Goal: Information Seeking & Learning: Learn about a topic

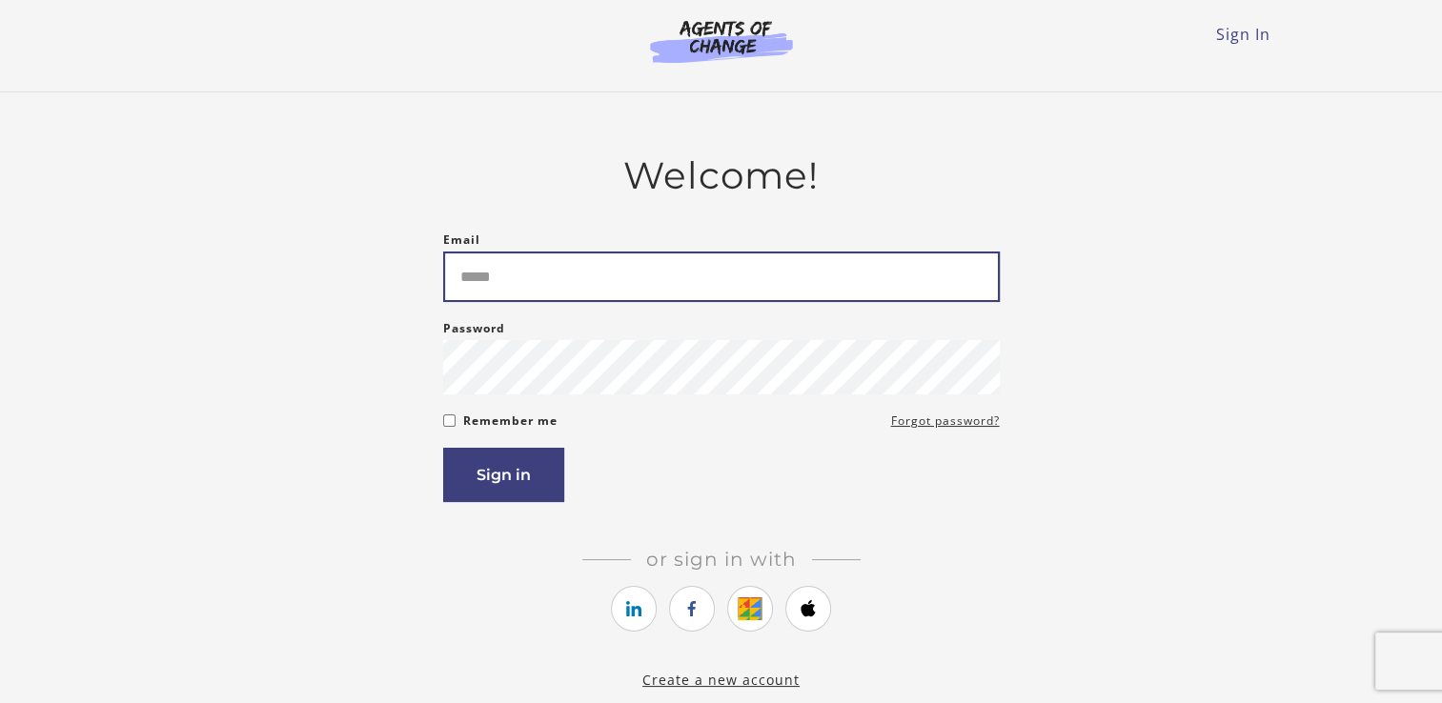
click at [637, 282] on input "Email" at bounding box center [721, 277] width 556 height 51
type input "**********"
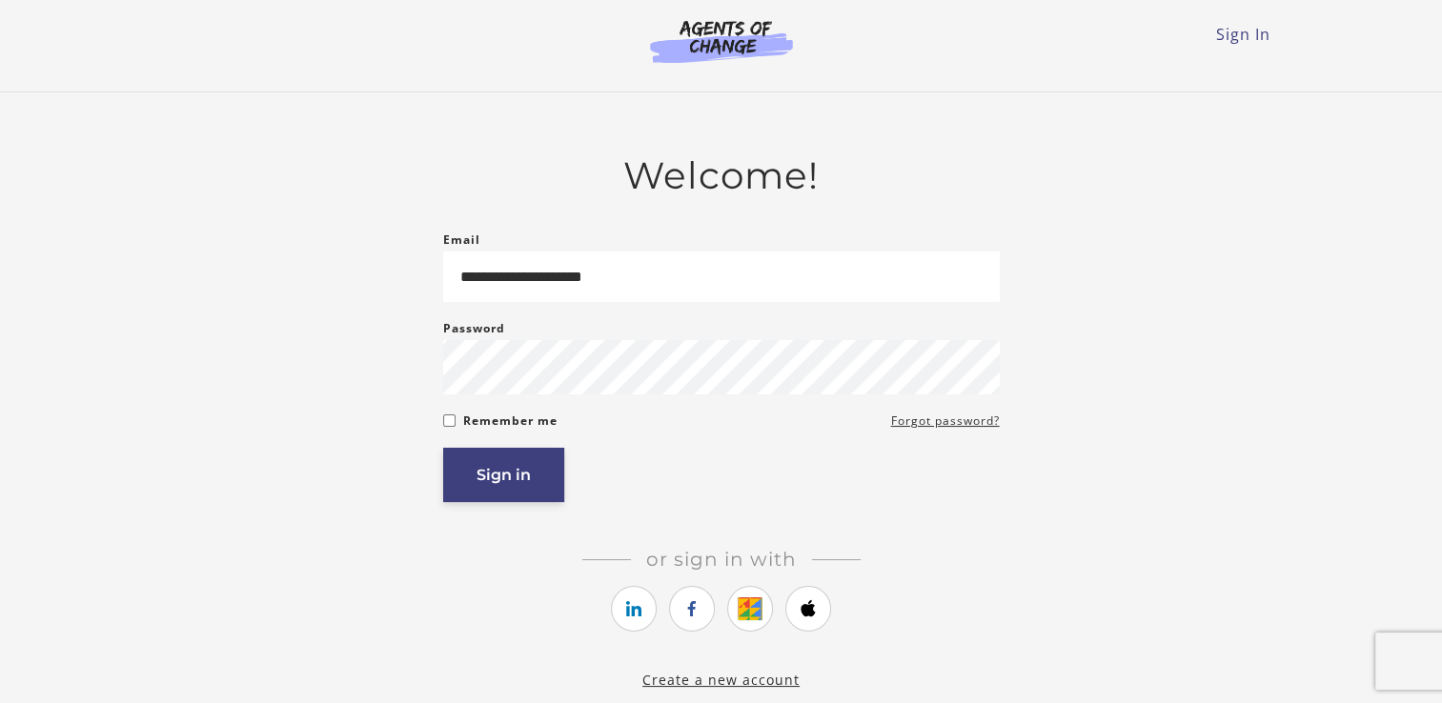
click at [520, 461] on button "Sign in" at bounding box center [503, 475] width 121 height 54
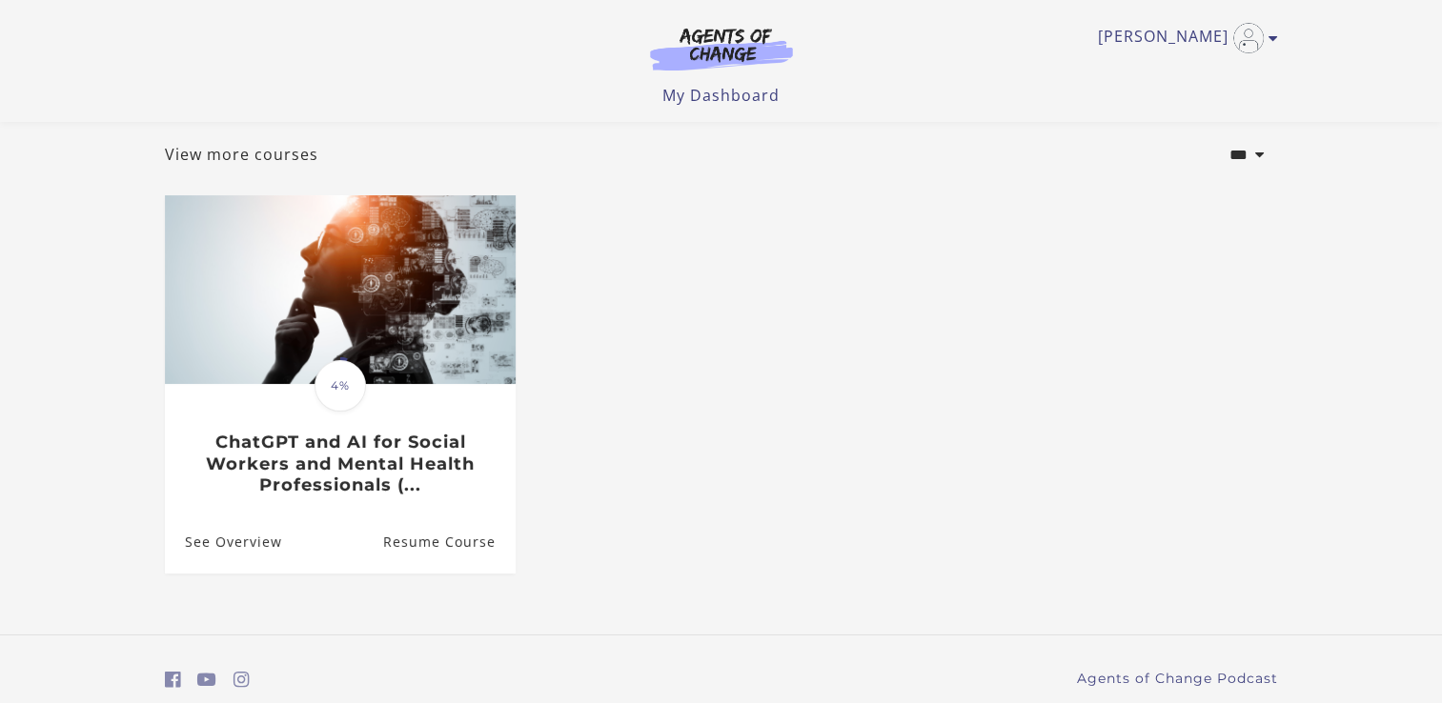
scroll to position [172, 0]
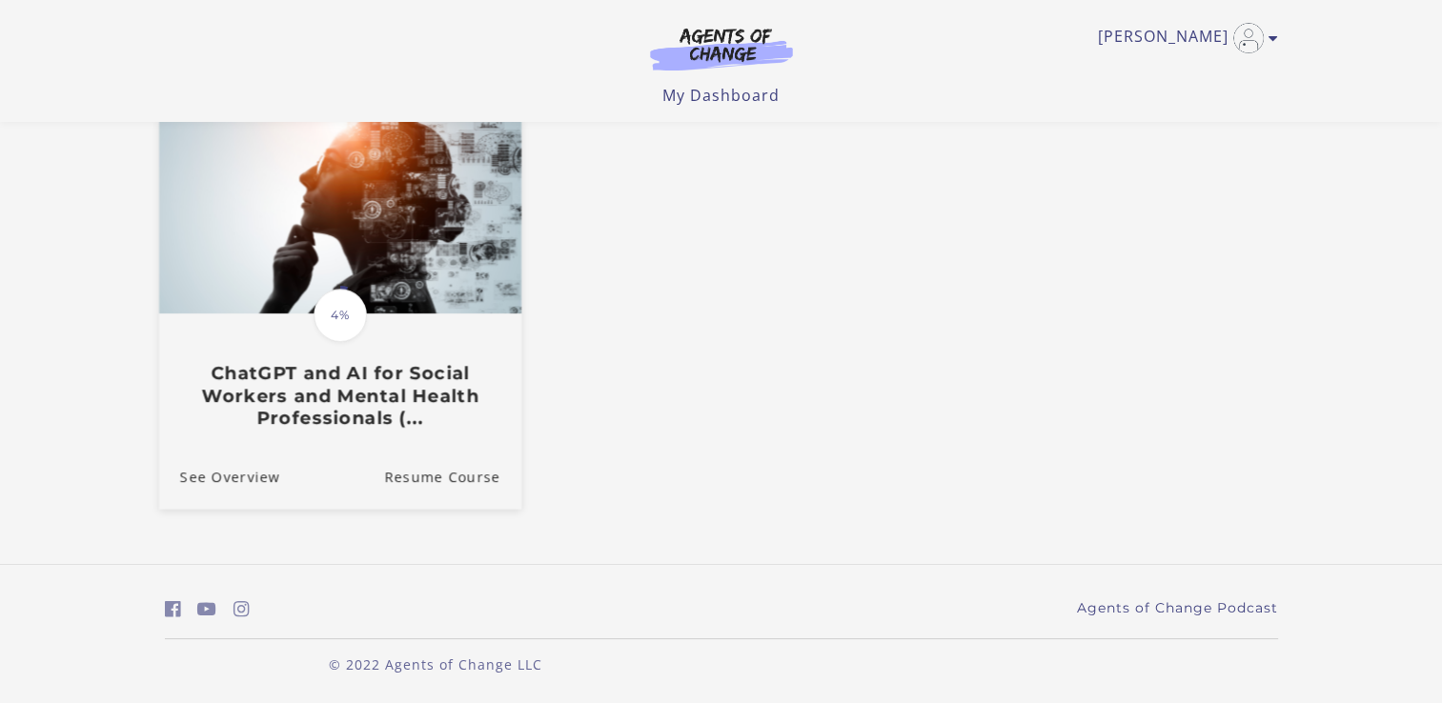
click at [358, 406] on h3 "ChatGPT and AI for Social Workers and Mental Health Professionals (..." at bounding box center [339, 396] width 320 height 67
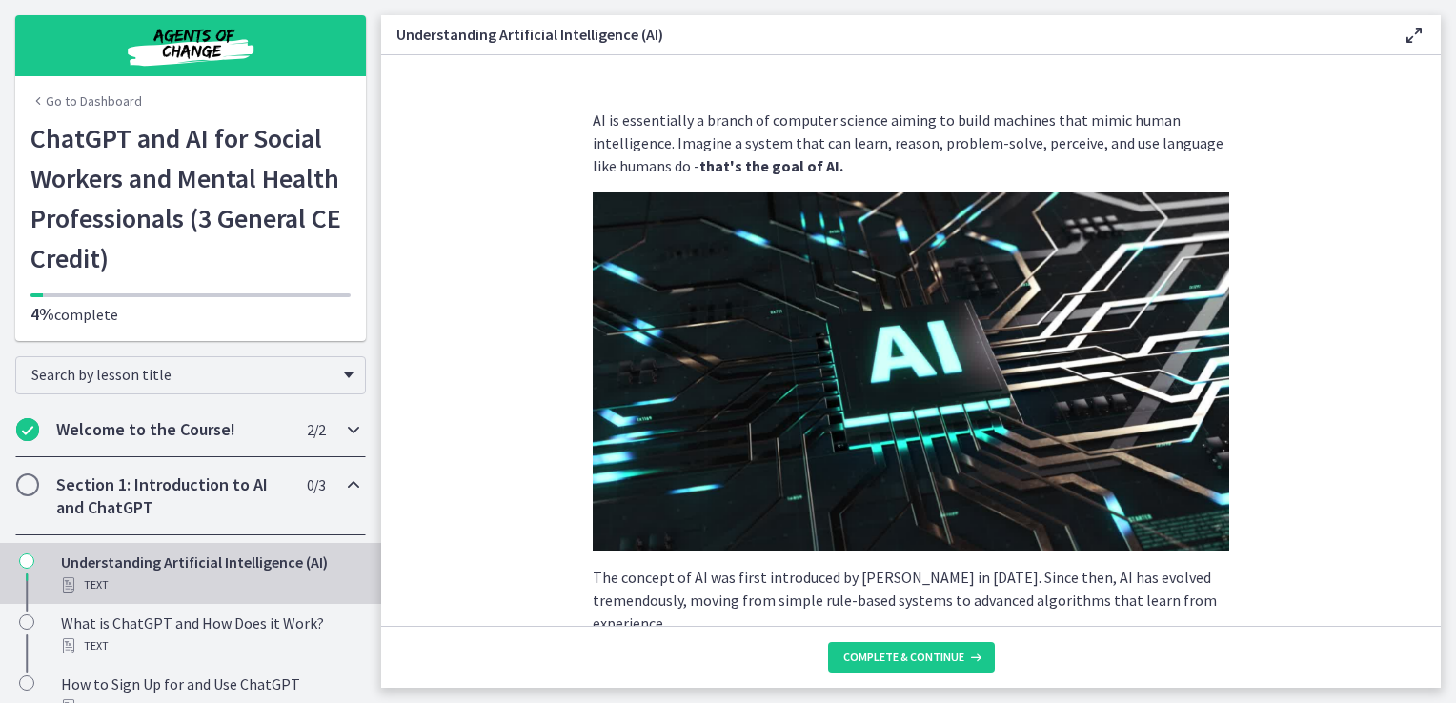
click at [342, 436] on icon "Chapters" at bounding box center [353, 429] width 23 height 23
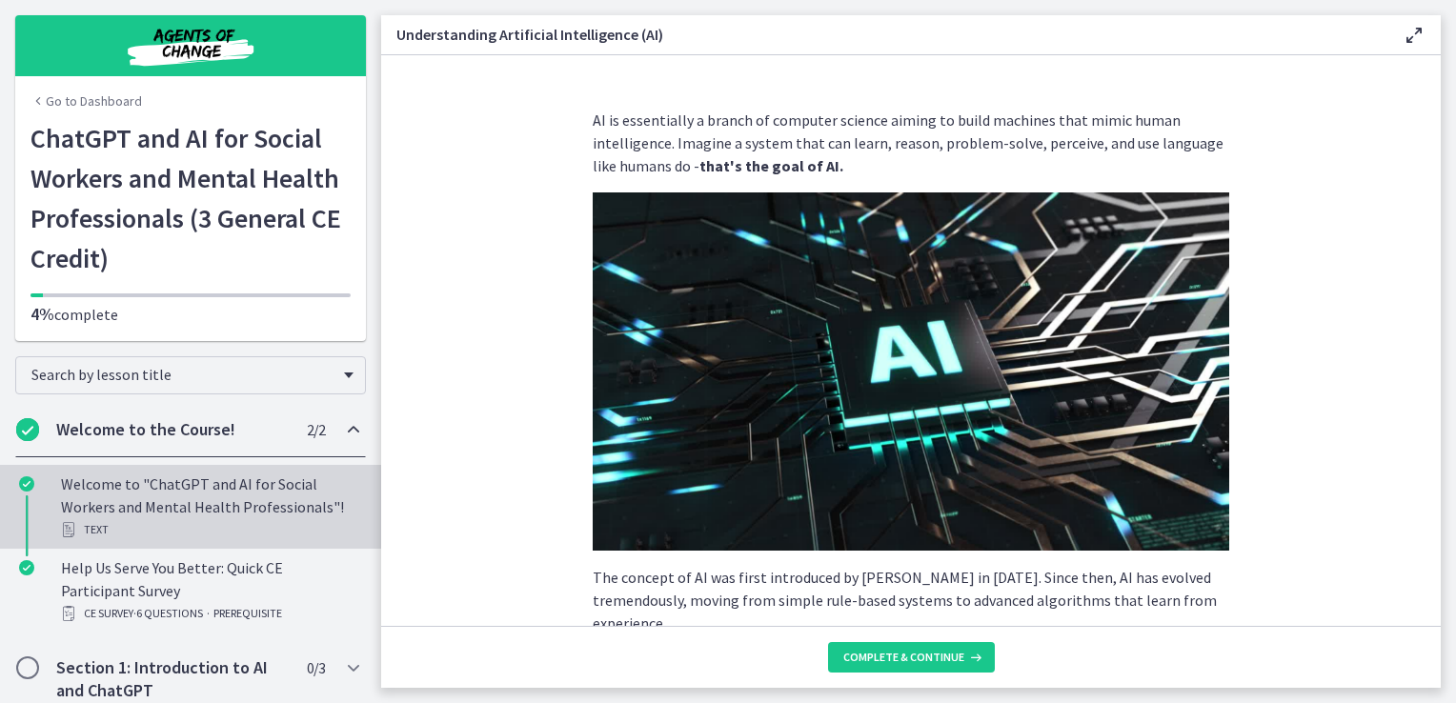
click at [190, 485] on div "Welcome to "ChatGPT and AI for Social Workers and Mental Health Professionals"!…" at bounding box center [209, 507] width 297 height 69
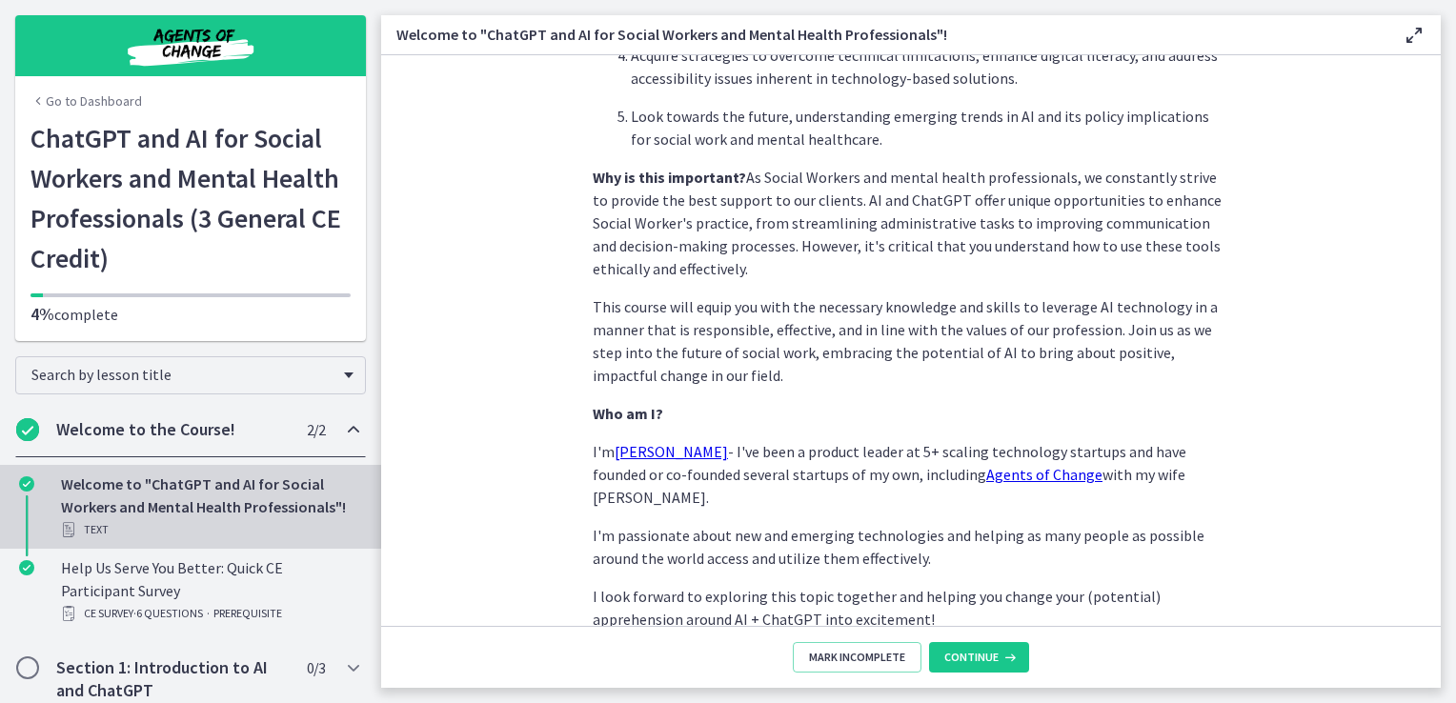
scroll to position [884, 0]
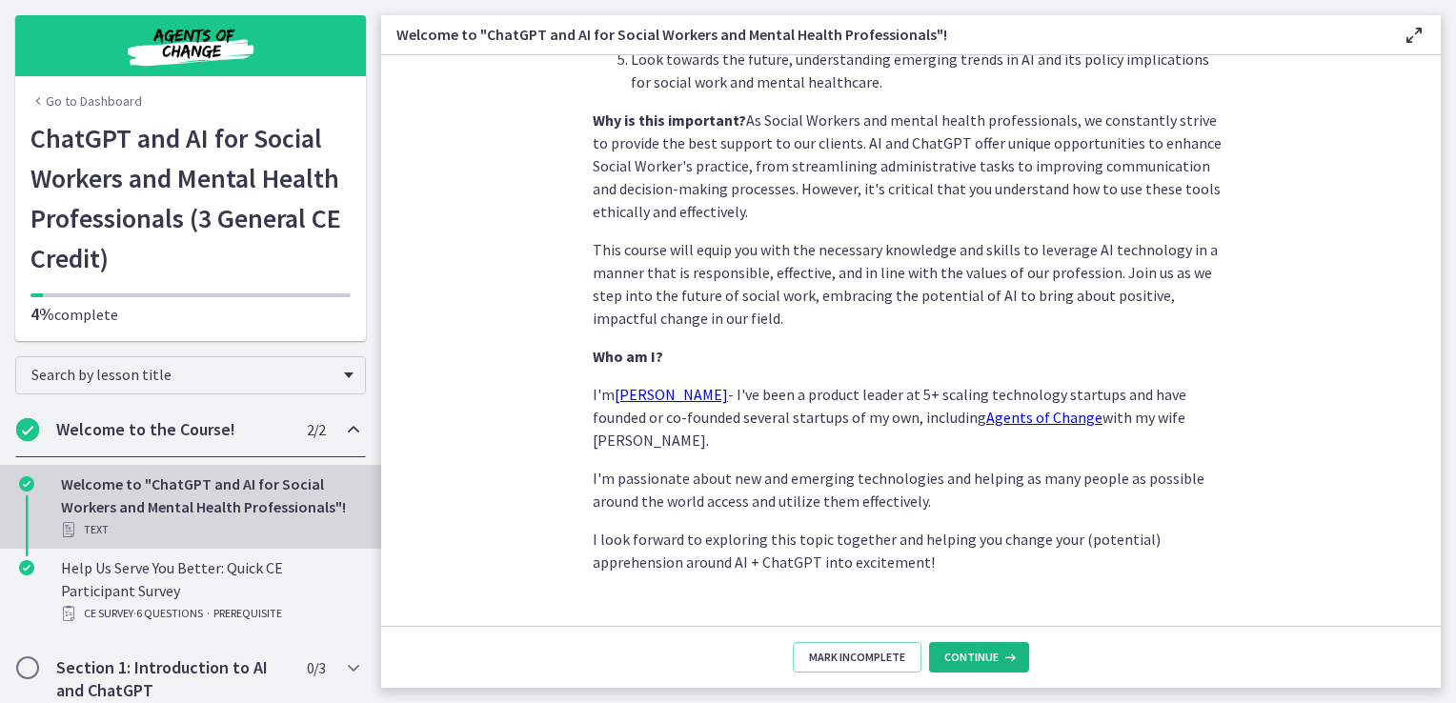
click at [959, 649] on button "Continue" at bounding box center [979, 657] width 100 height 30
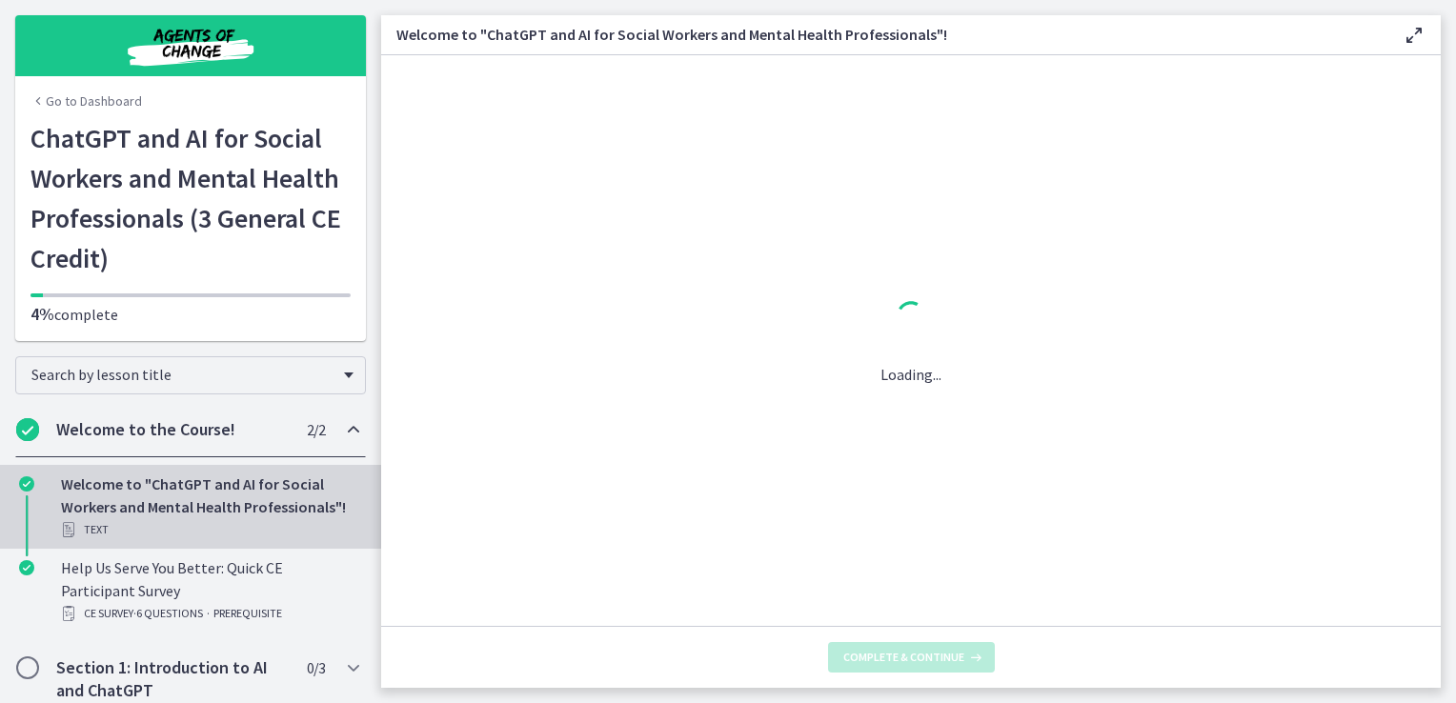
scroll to position [0, 0]
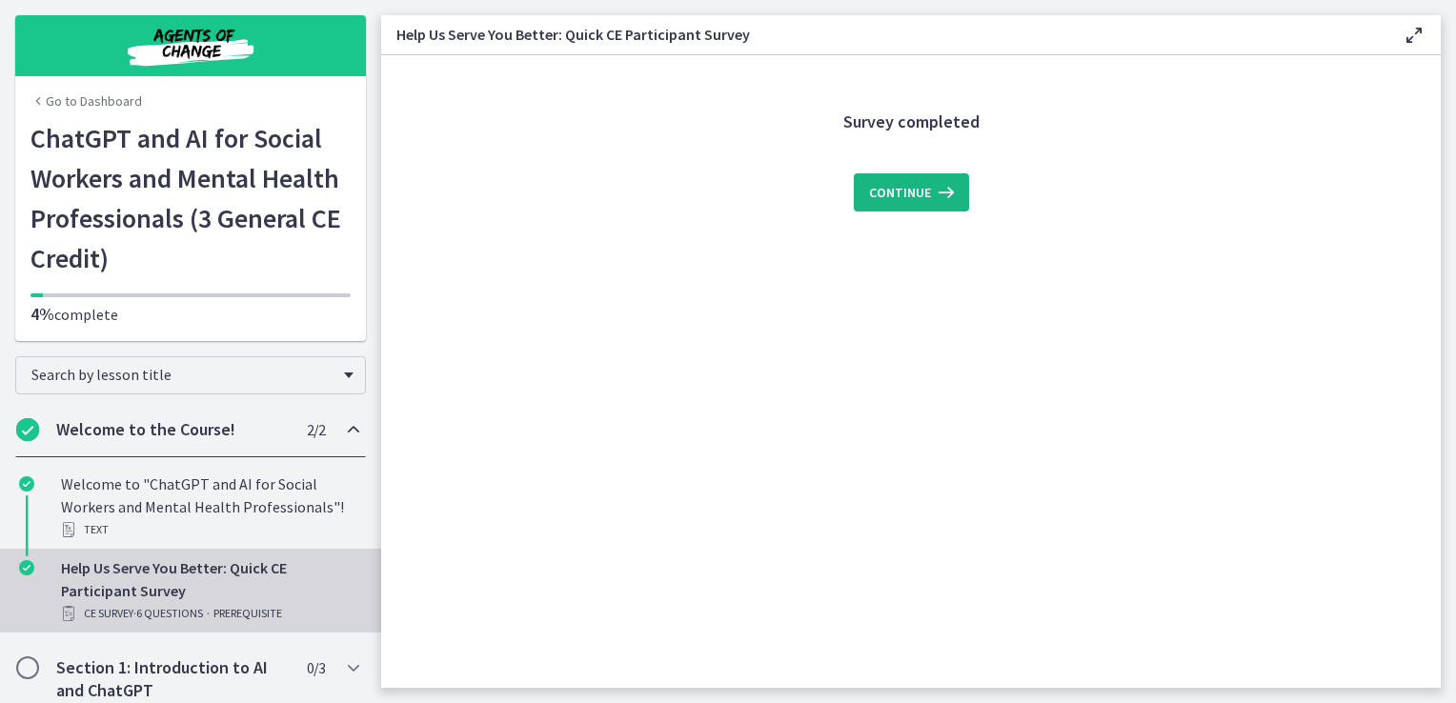
click at [894, 201] on span "Continue" at bounding box center [900, 192] width 62 height 23
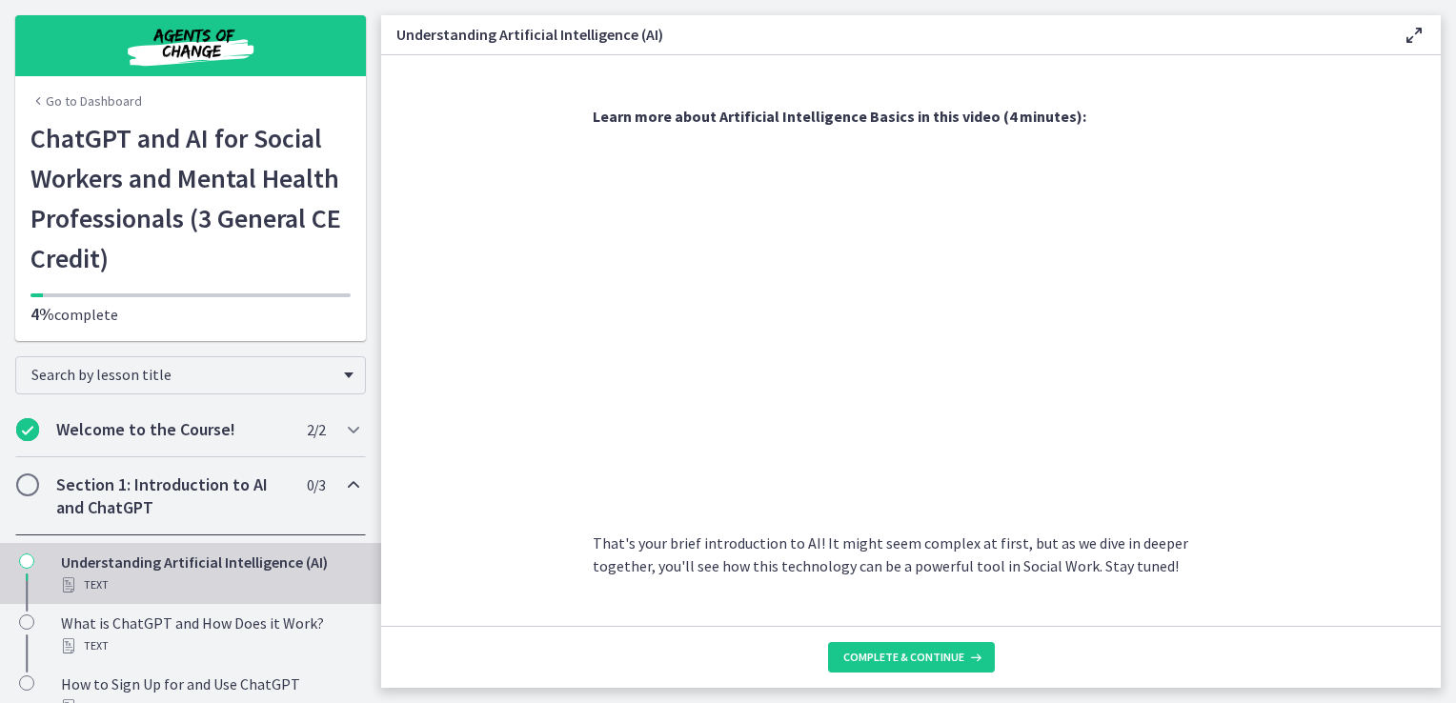
scroll to position [797, 0]
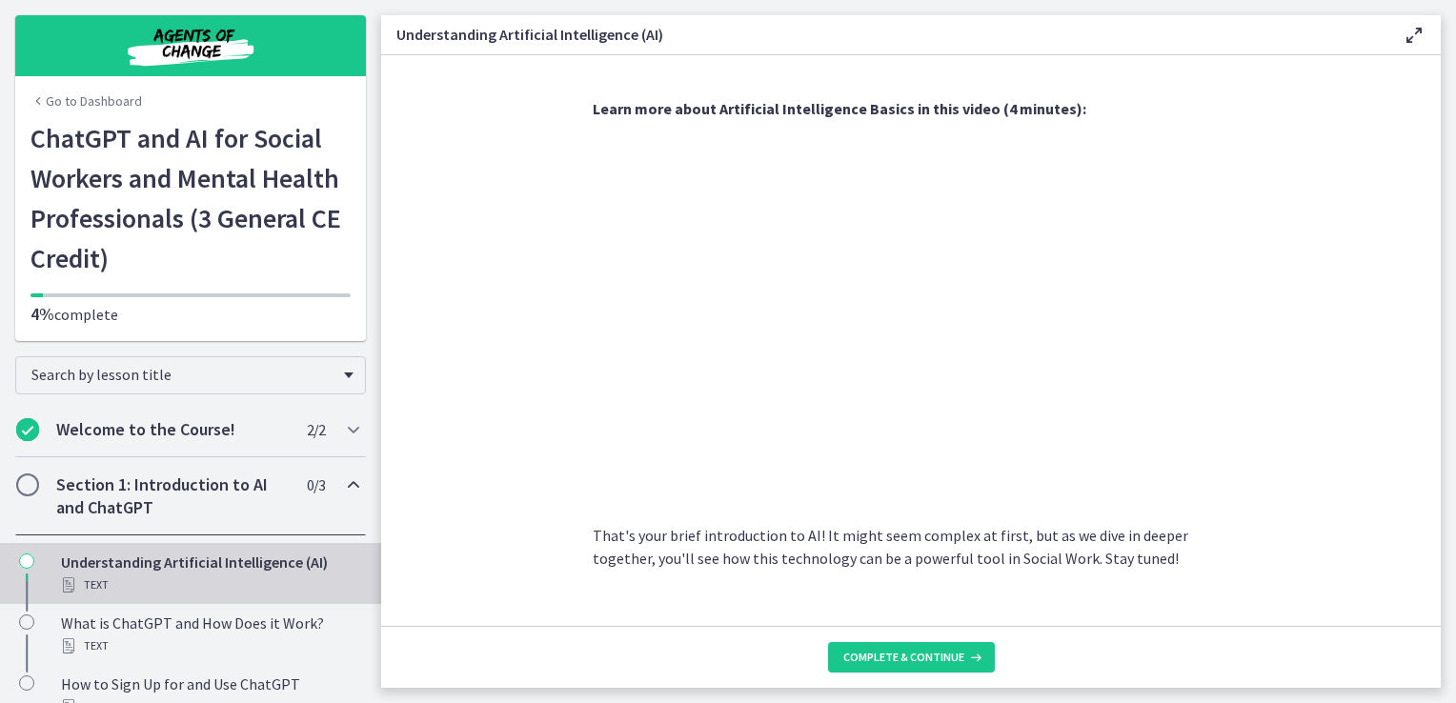
click at [733, 627] on footer "Complete & continue" at bounding box center [911, 657] width 1060 height 62
click at [530, 496] on section "AI is essentially a branch of computer science aiming to build machines that mi…" at bounding box center [911, 340] width 1060 height 571
click at [912, 657] on span "Complete & continue" at bounding box center [903, 657] width 121 height 15
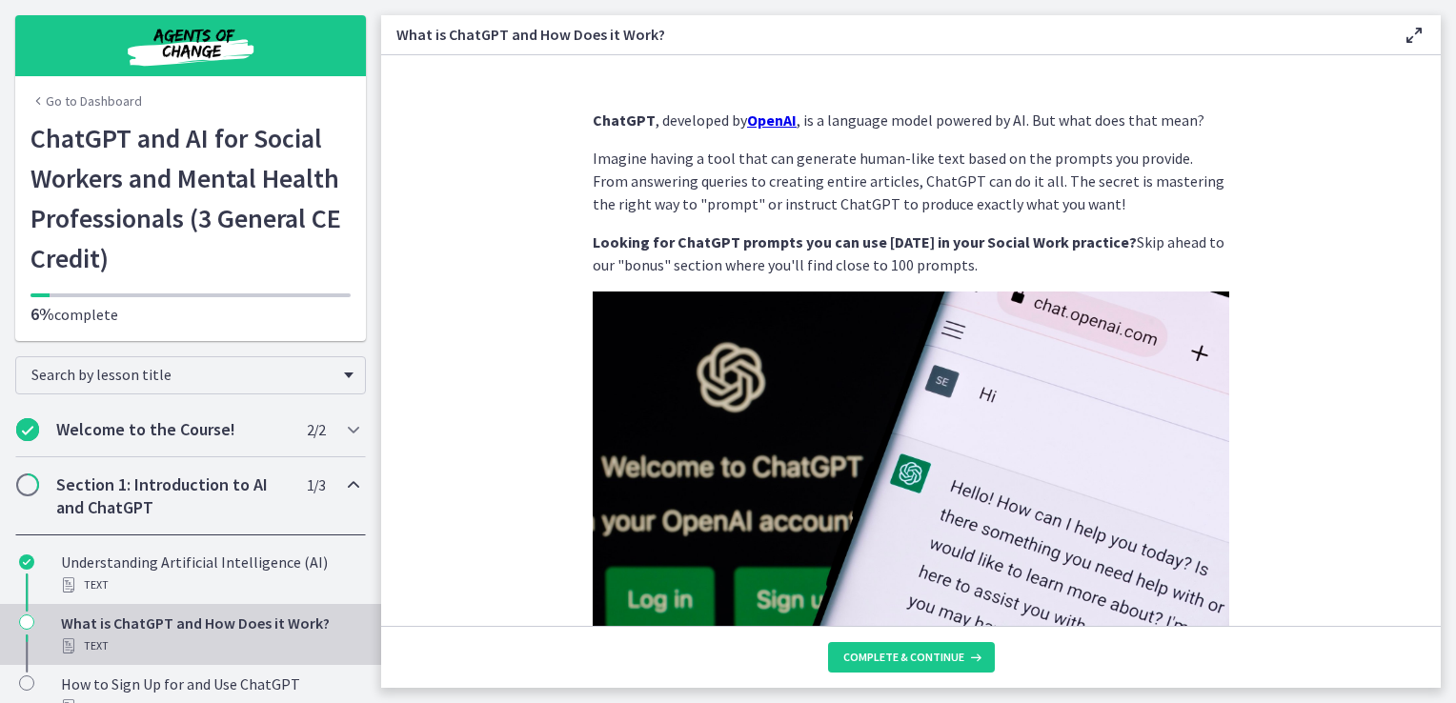
click at [342, 488] on icon "Chapters" at bounding box center [353, 485] width 23 height 23
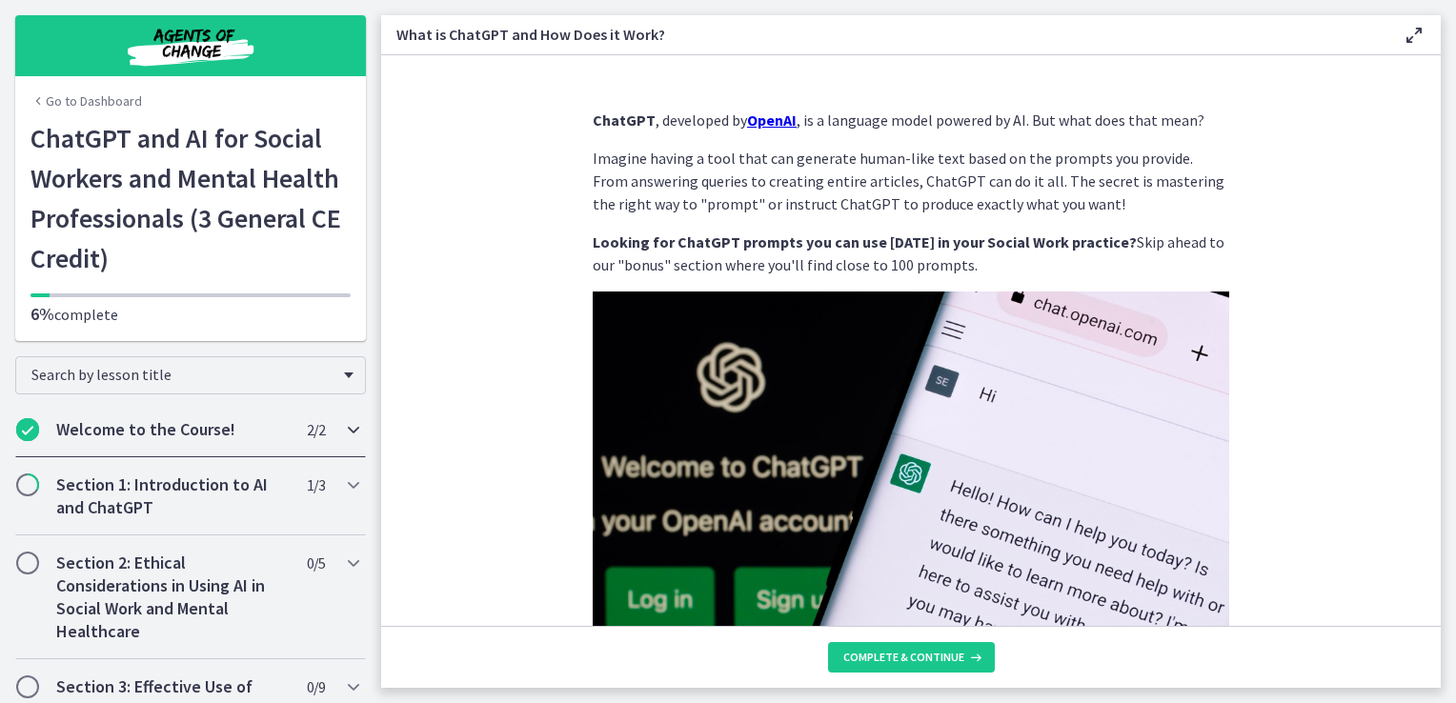
click at [131, 444] on div "Welcome to the Course! 2 / 2 Completed" at bounding box center [190, 429] width 351 height 55
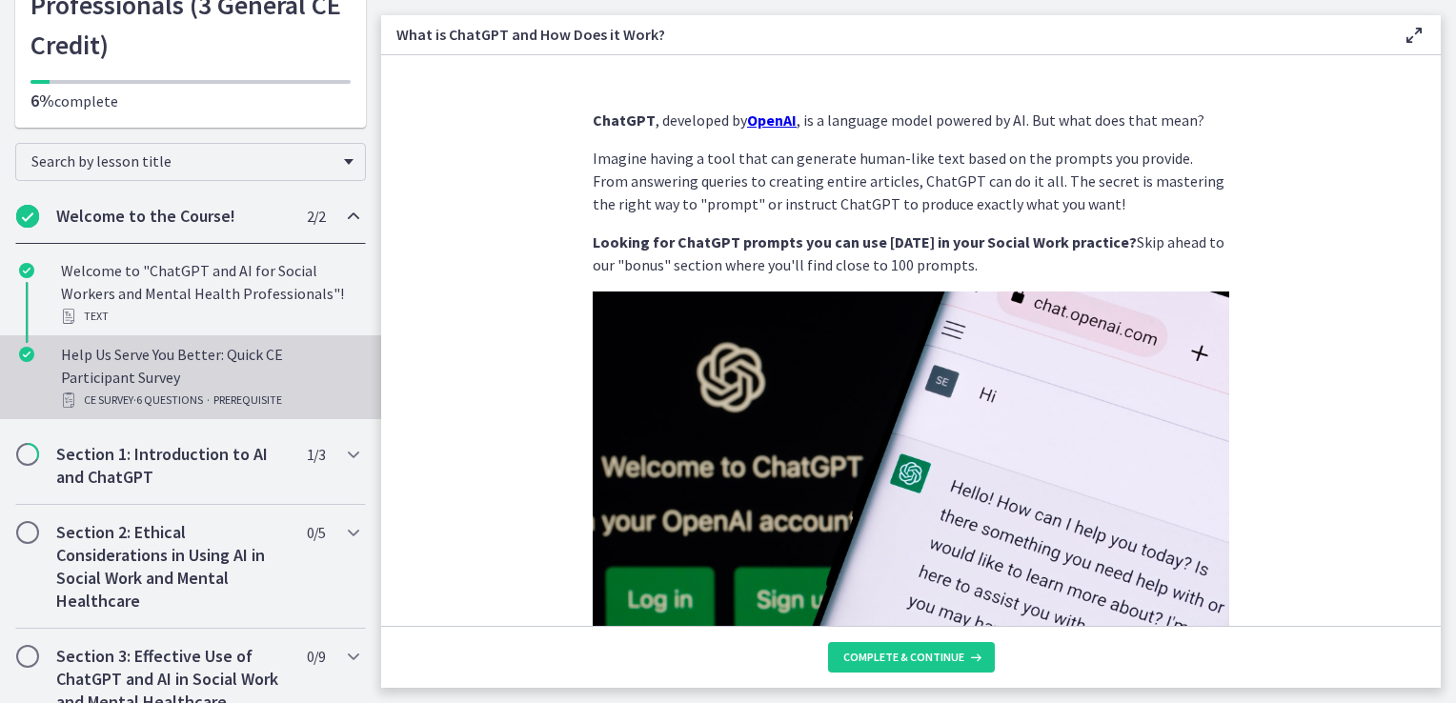
scroll to position [213, 0]
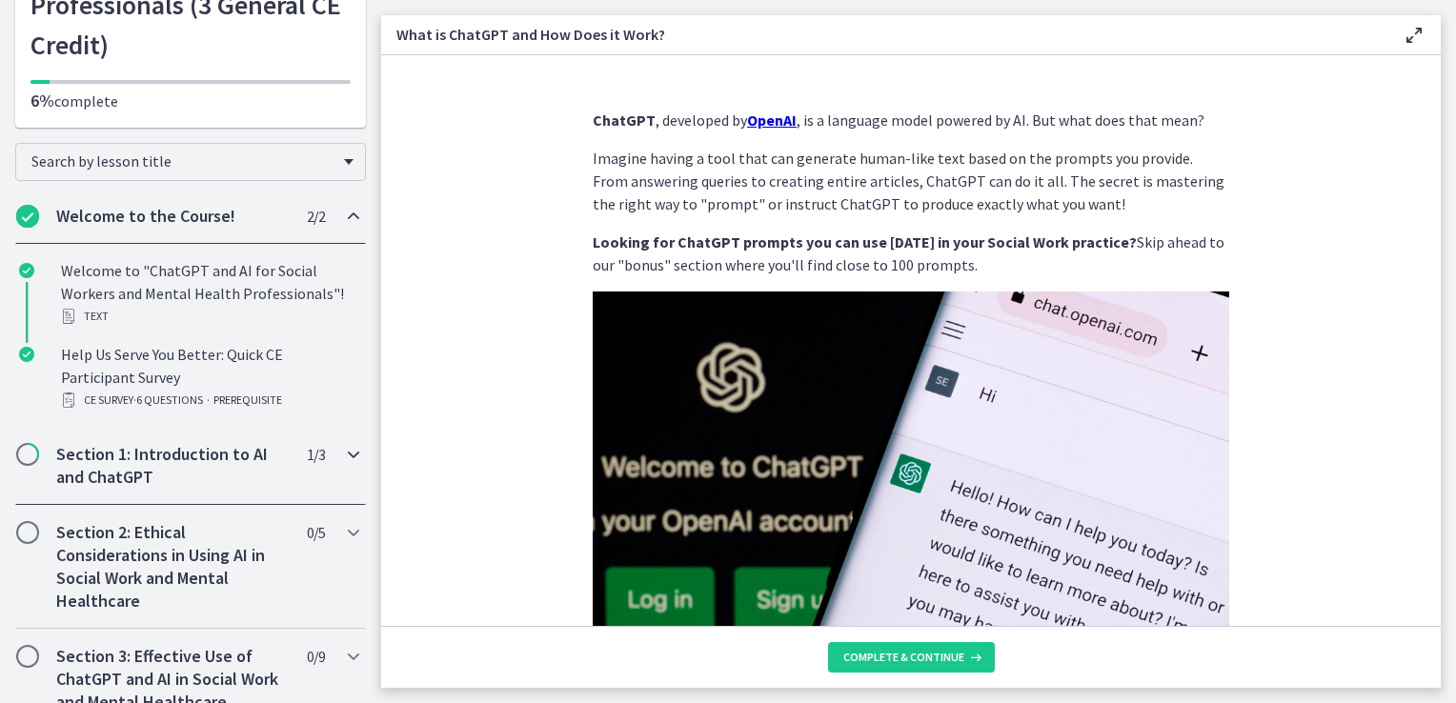
click at [127, 487] on h2 "Section 1: Introduction to AI and ChatGPT" at bounding box center [172, 466] width 233 height 46
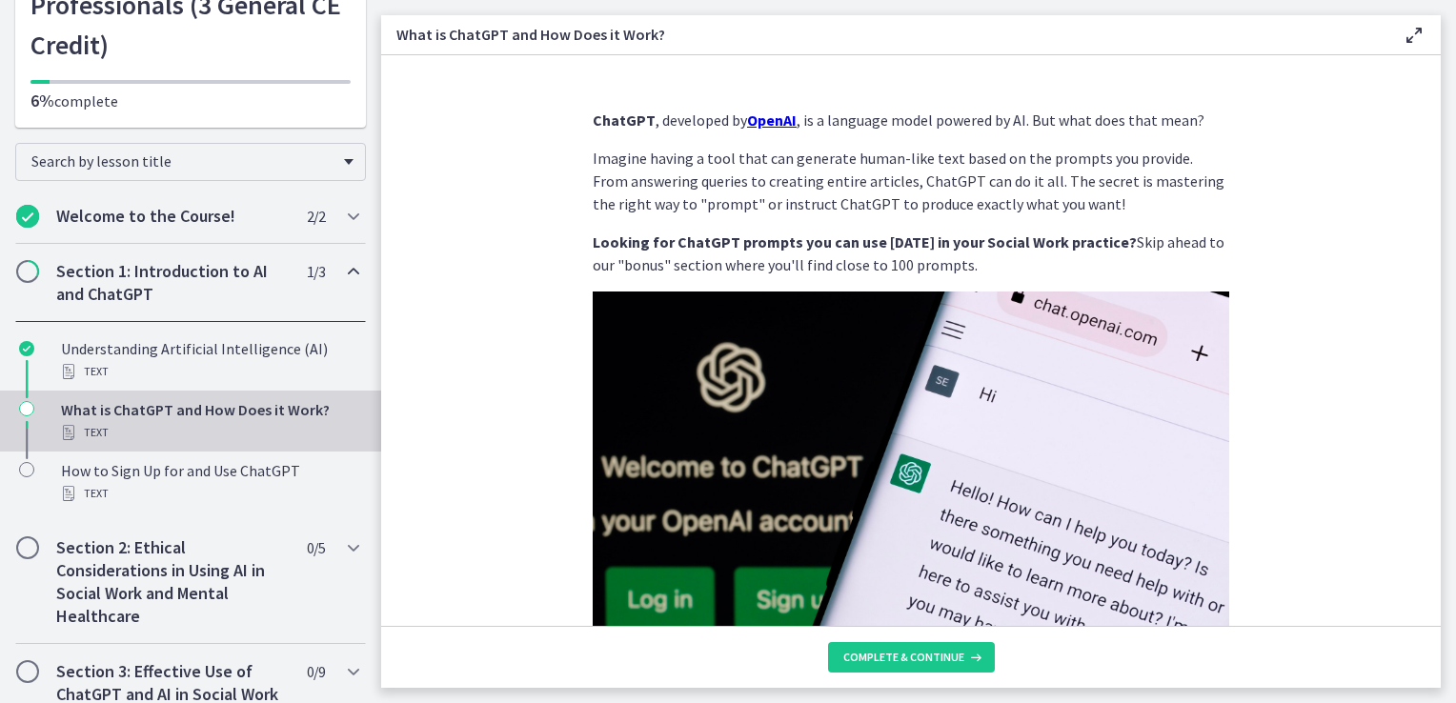
click at [135, 405] on div "What is ChatGPT and How Does it Work? Text" at bounding box center [209, 421] width 297 height 46
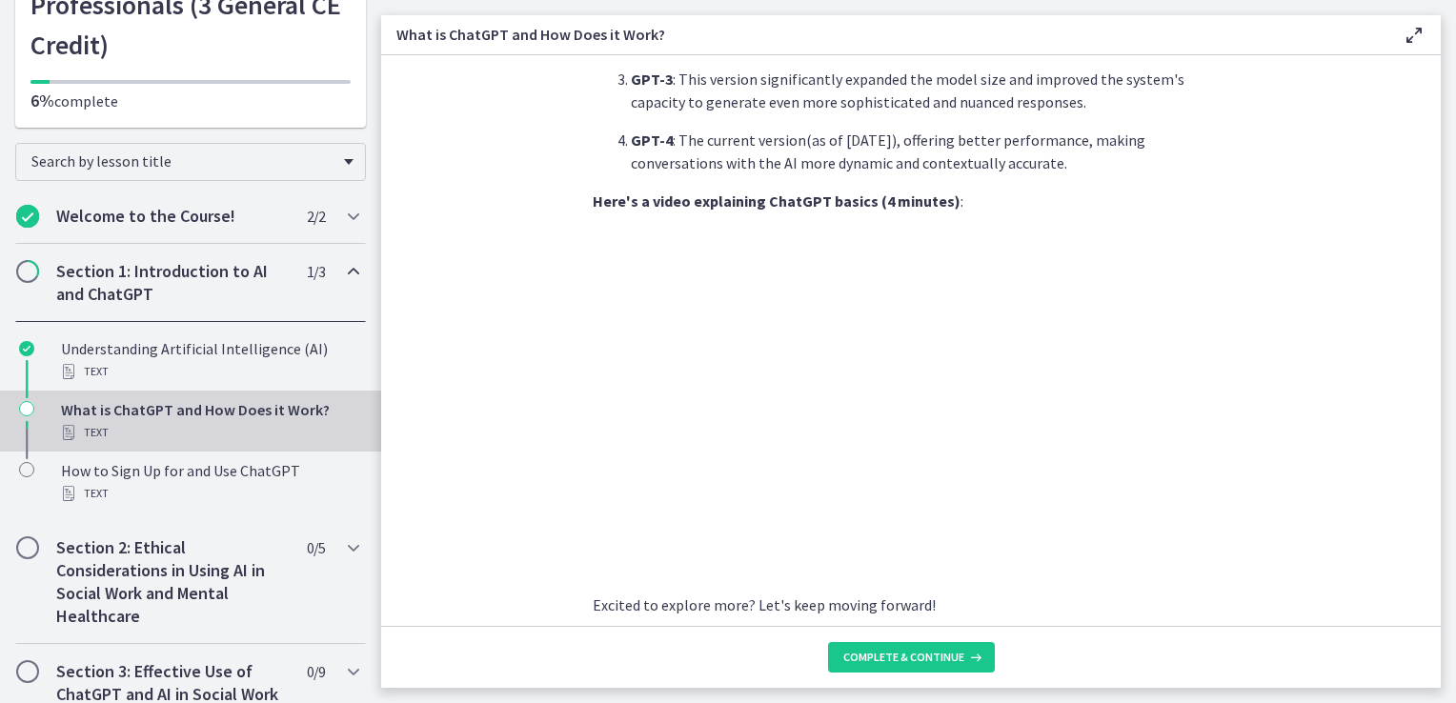
scroll to position [936, 0]
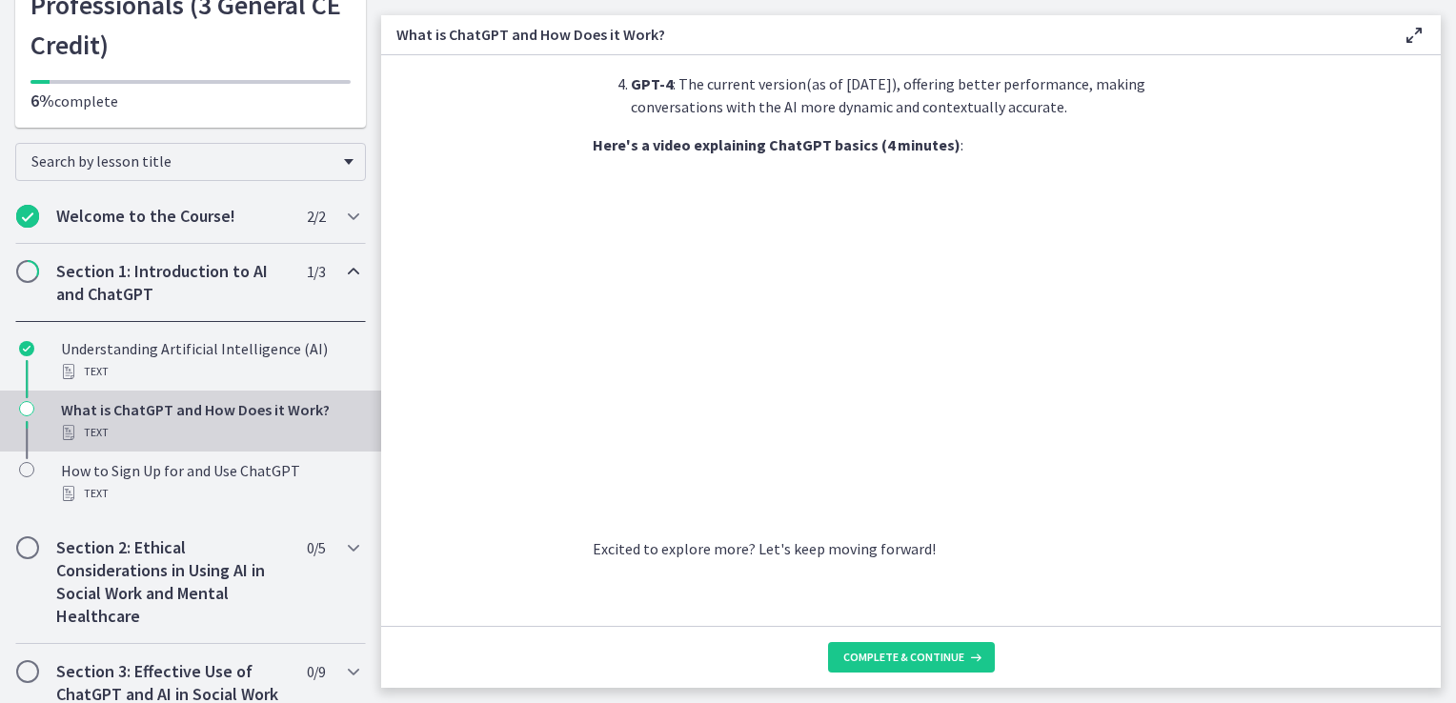
click at [480, 506] on section "ChatGPT , developed by OpenAI , is a language model powered by AI. But what doe…" at bounding box center [911, 340] width 1060 height 571
click at [580, 577] on section "ChatGPT , developed by OpenAI , is a language model powered by AI. But what doe…" at bounding box center [911, 340] width 1060 height 571
click at [884, 665] on button "Complete & continue" at bounding box center [911, 657] width 167 height 30
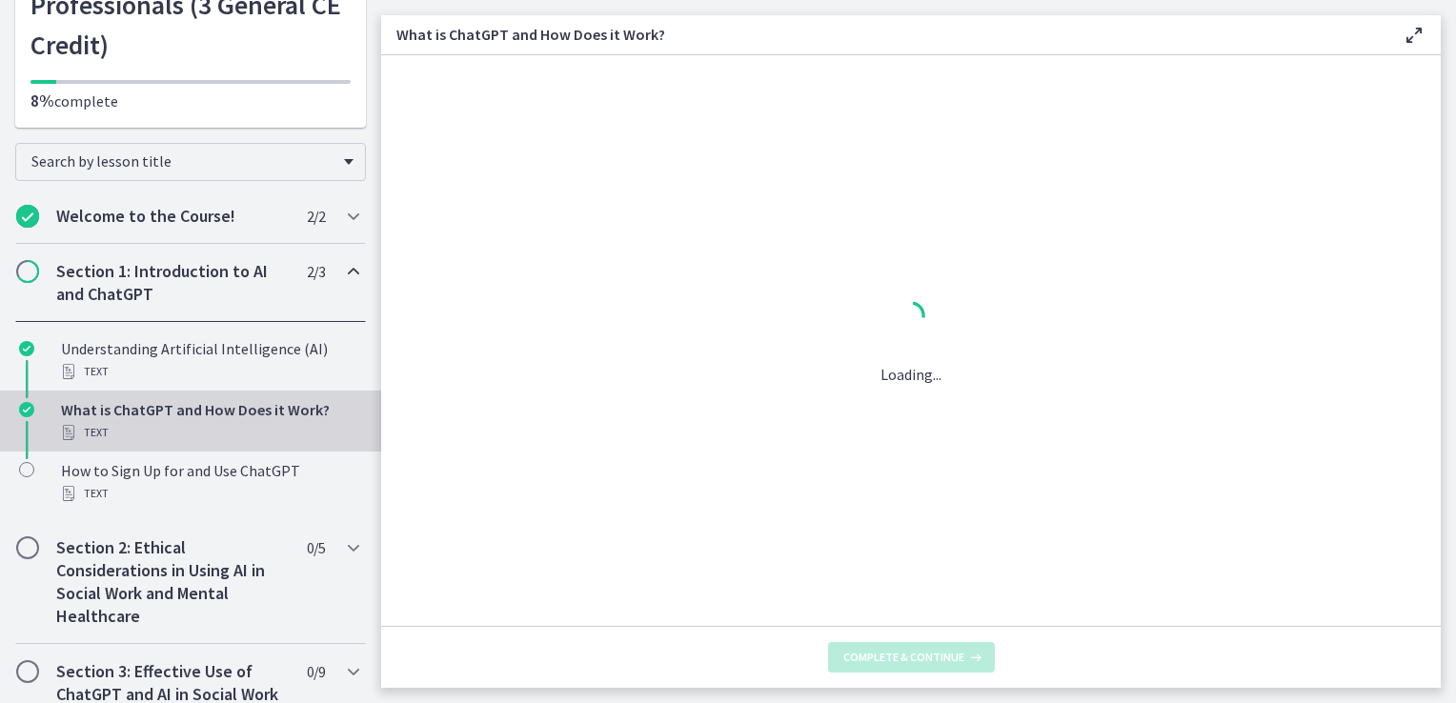
scroll to position [0, 0]
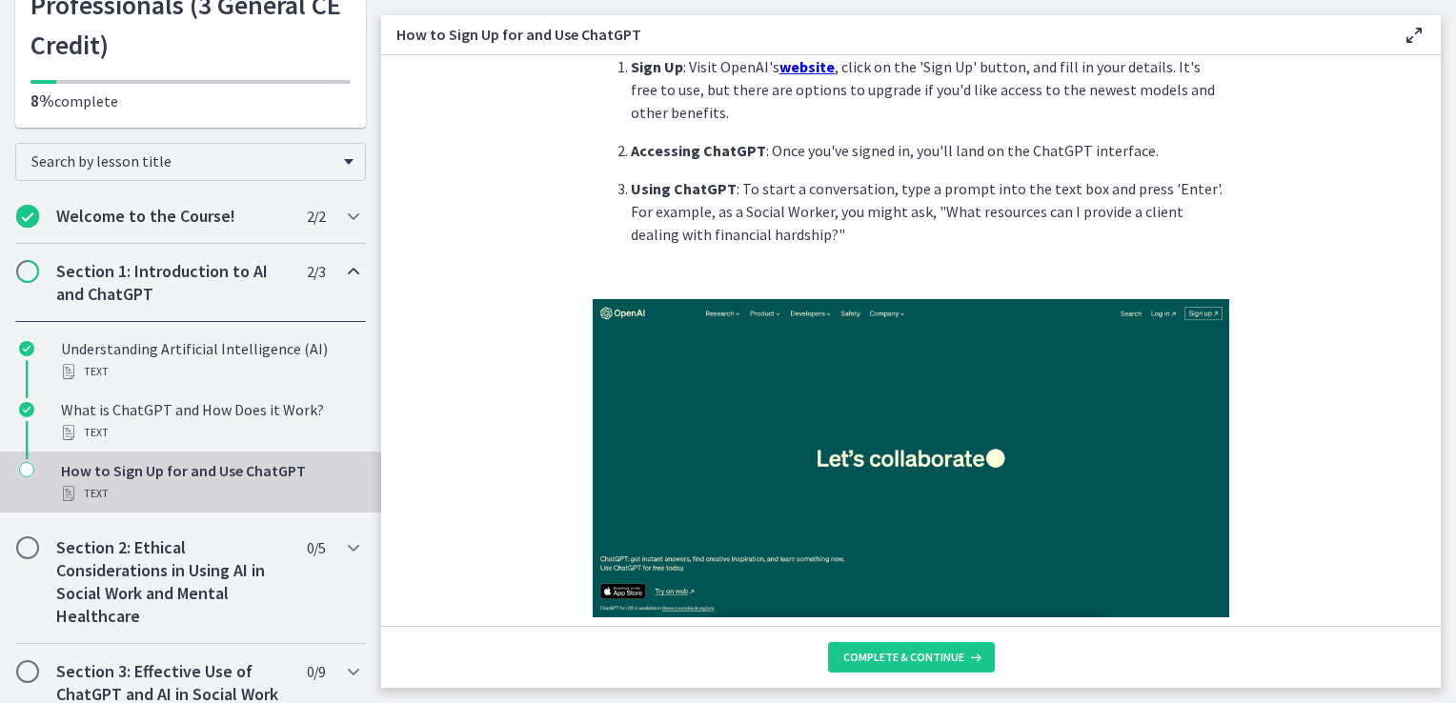
scroll to position [57, 0]
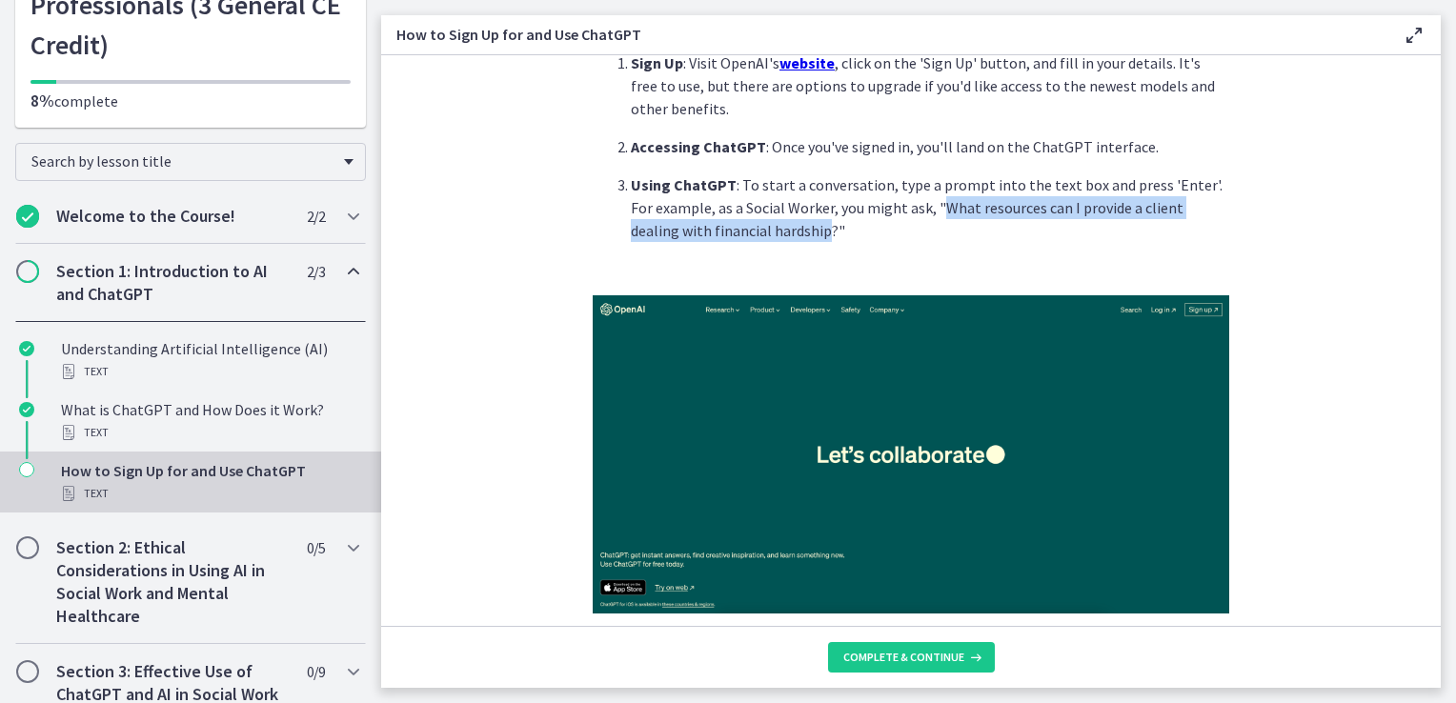
drag, startPoint x: 912, startPoint y: 208, endPoint x: 737, endPoint y: 228, distance: 176.5
click at [737, 228] on p "Using ChatGPT : To start a conversation, type a prompt into the text box and pr…" at bounding box center [930, 207] width 598 height 69
drag, startPoint x: 737, startPoint y: 228, endPoint x: 701, endPoint y: 231, distance: 35.4
copy p "What resources can I provide a client dealing with financial hardship"
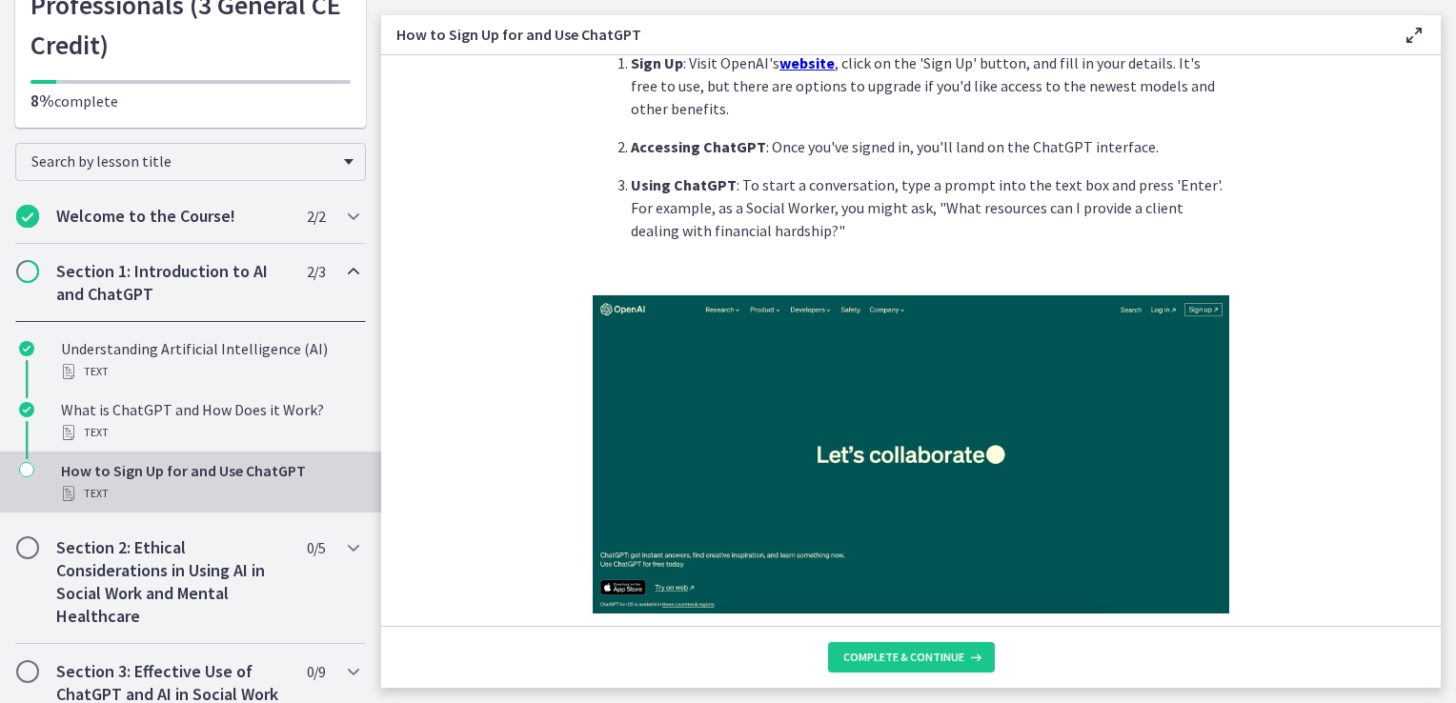
click at [555, 273] on section "Sign Up : Visit OpenAI's website , click on the 'Sign Up' button, and fill in y…" at bounding box center [911, 340] width 1060 height 571
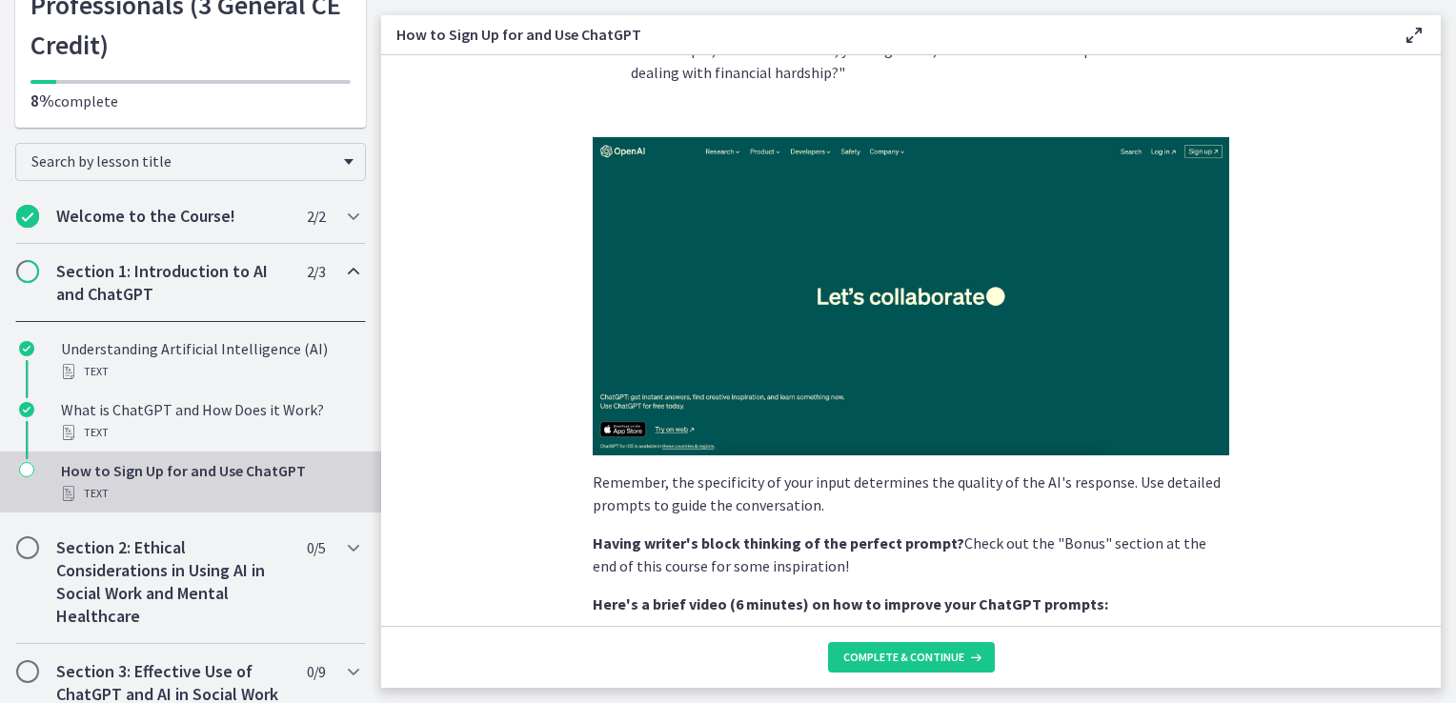
scroll to position [216, 0]
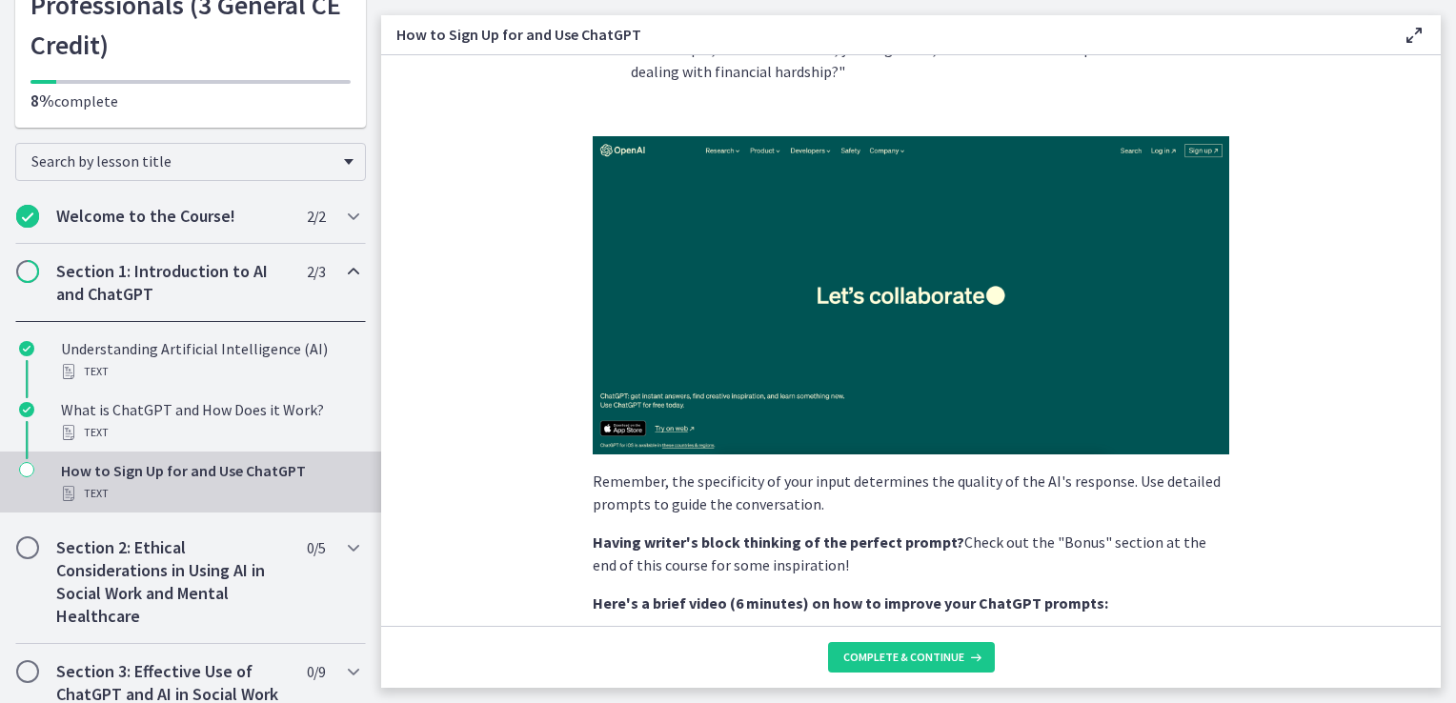
click at [749, 303] on img at bounding box center [911, 295] width 637 height 318
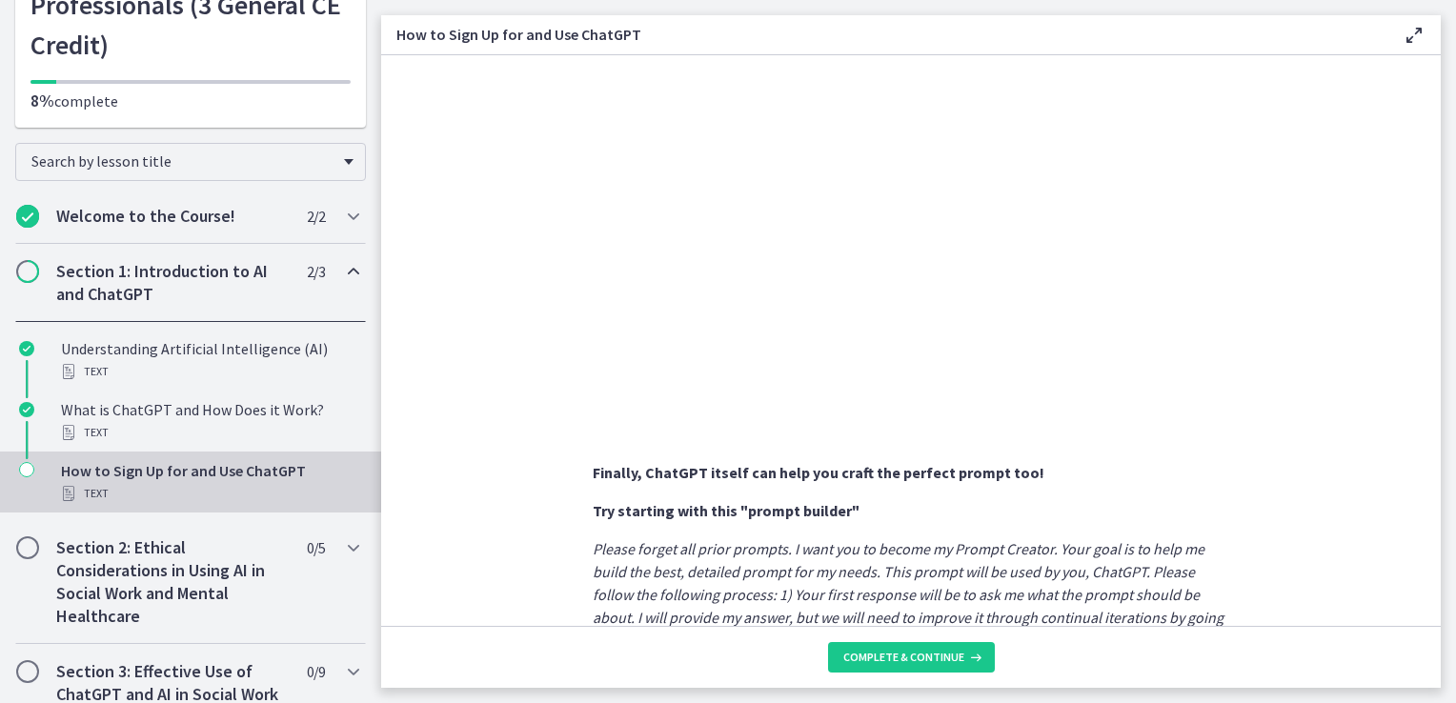
scroll to position [776, 0]
click at [478, 392] on section "Sign Up : Visit OpenAI's website , click on the 'Sign Up' button, and fill in y…" at bounding box center [911, 340] width 1060 height 571
click at [484, 411] on section "Sign Up : Visit OpenAI's website , click on the 'Sign Up' button, and fill in y…" at bounding box center [911, 340] width 1060 height 571
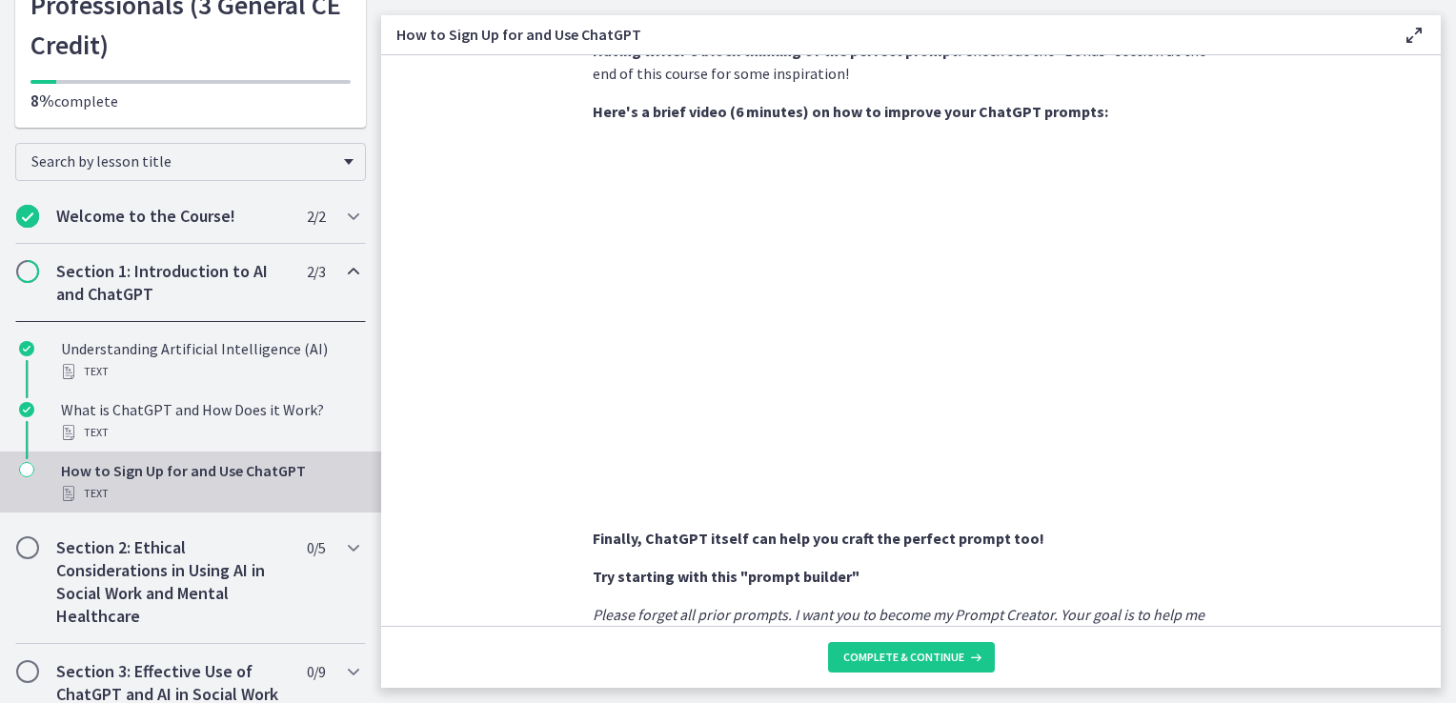
scroll to position [698, 0]
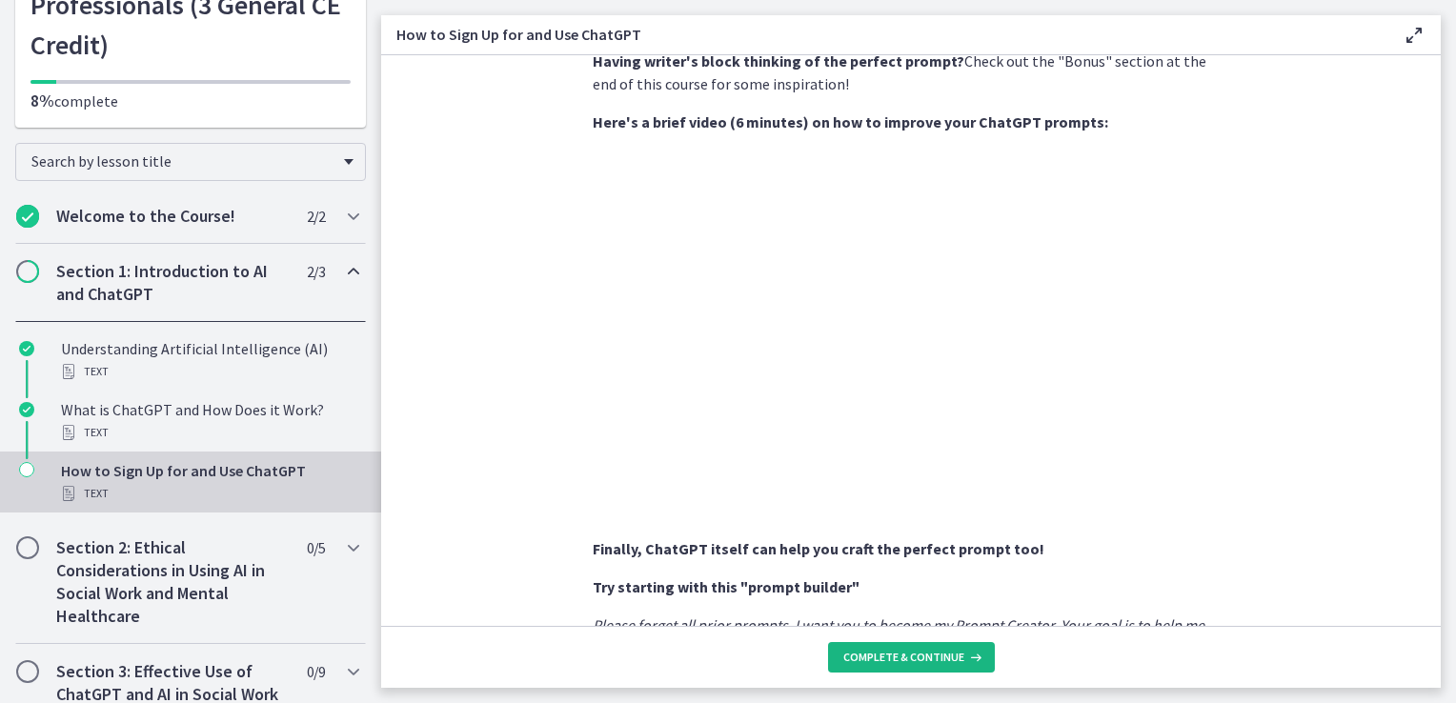
click at [911, 661] on span "Complete & continue" at bounding box center [903, 657] width 121 height 15
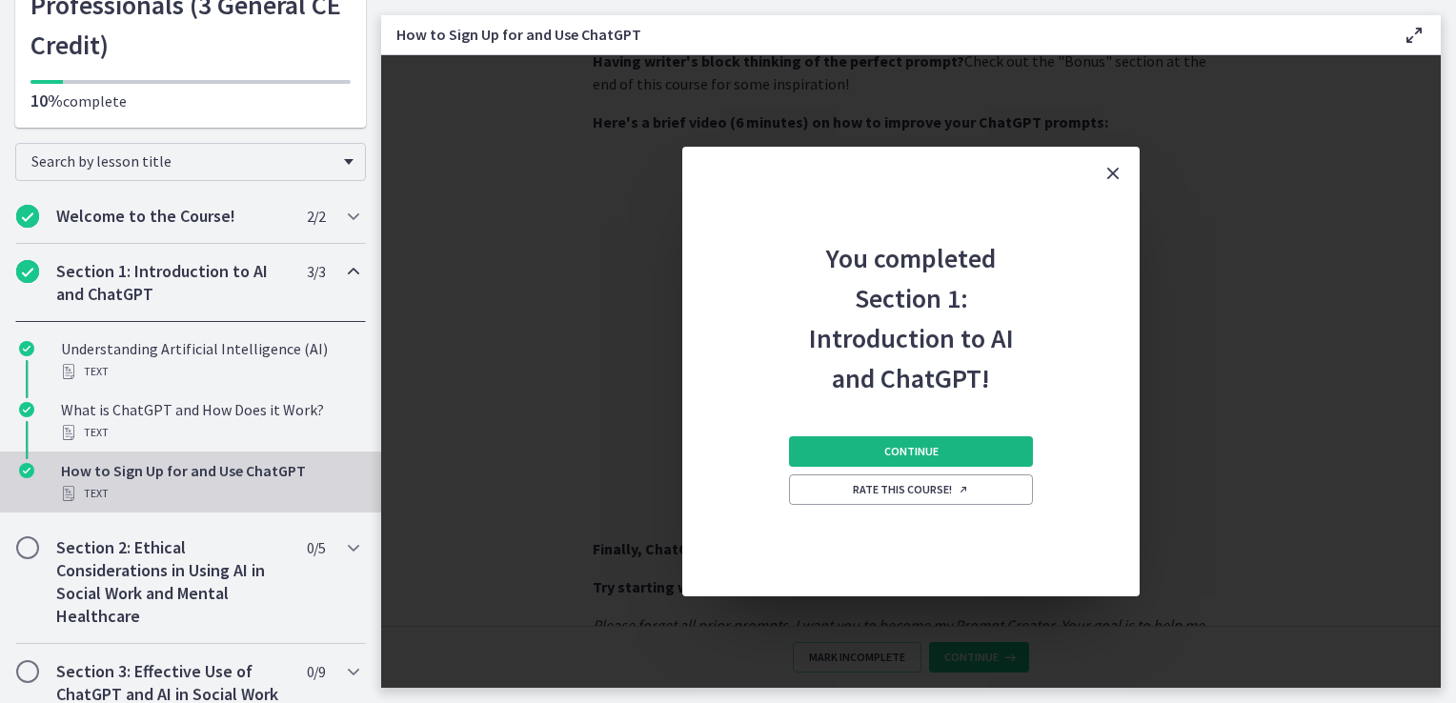
click at [883, 451] on button "Continue" at bounding box center [911, 451] width 244 height 30
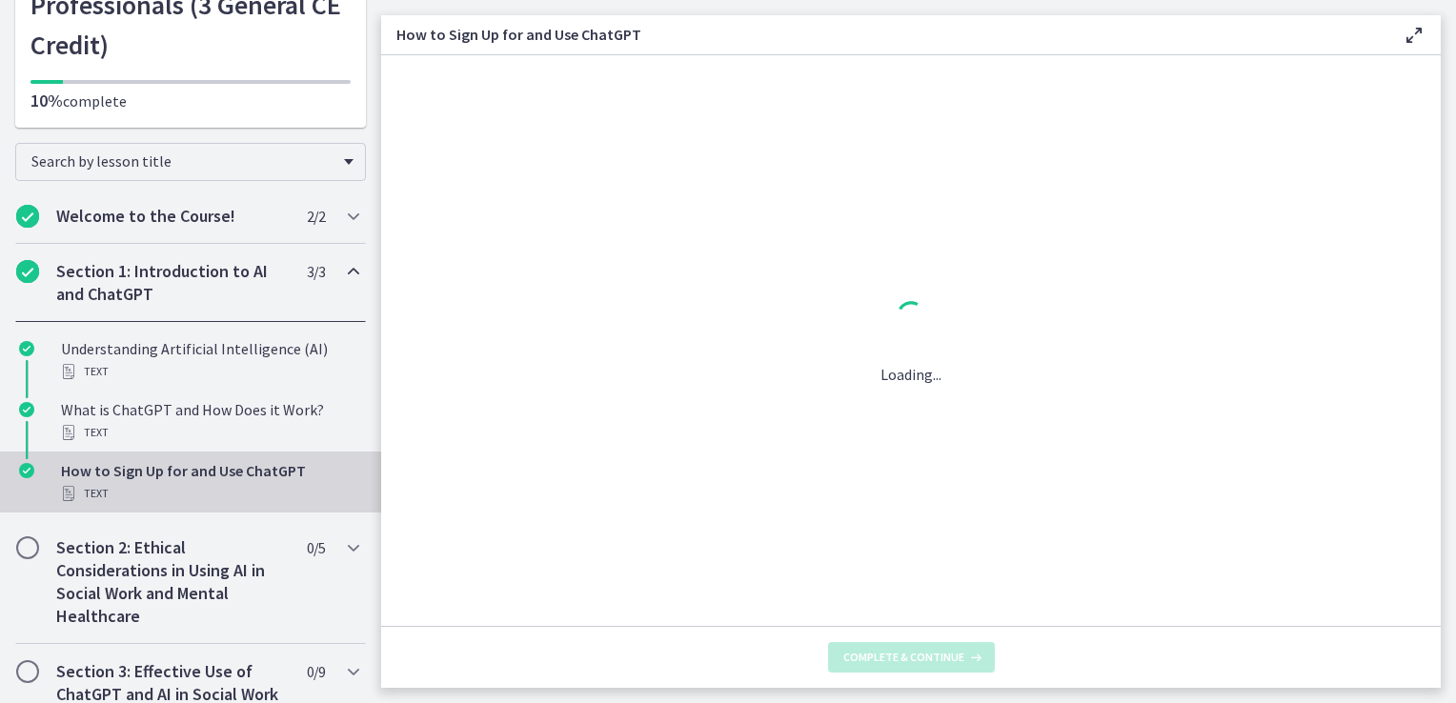
scroll to position [0, 0]
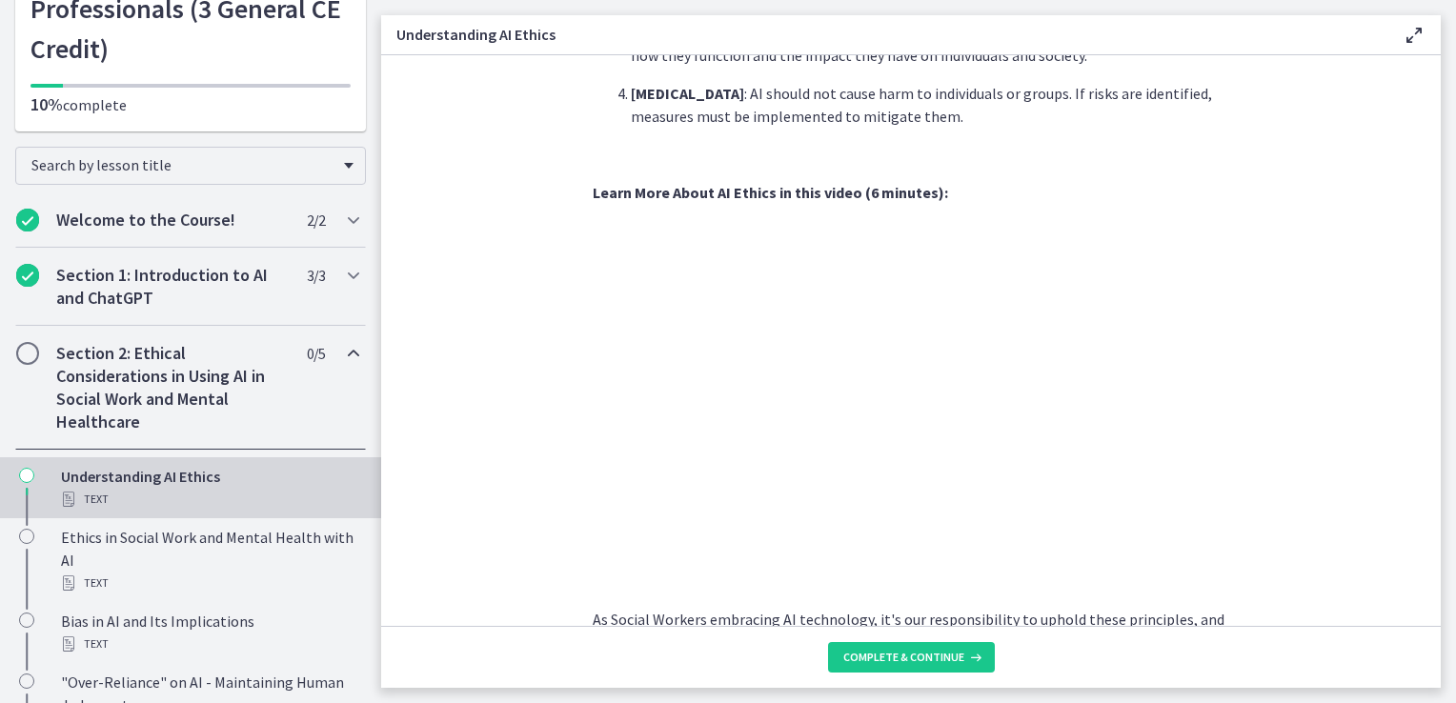
scroll to position [791, 0]
